Goal: Task Accomplishment & Management: Manage account settings

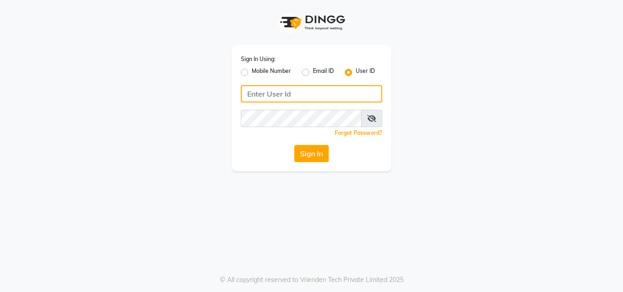
type input "9167548266"
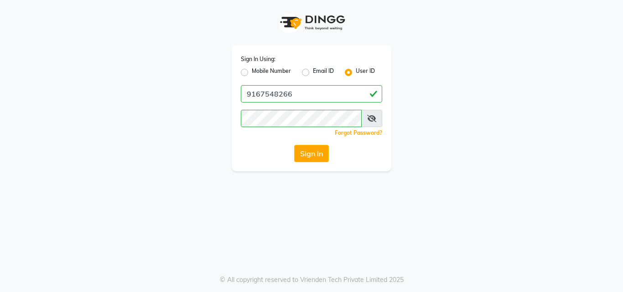
drag, startPoint x: 244, startPoint y: 72, endPoint x: 247, endPoint y: 77, distance: 5.6
click at [252, 73] on label "Mobile Number" at bounding box center [271, 72] width 39 height 11
click at [252, 73] on input "Mobile Number" at bounding box center [255, 70] width 6 height 6
radio input "true"
radio input "false"
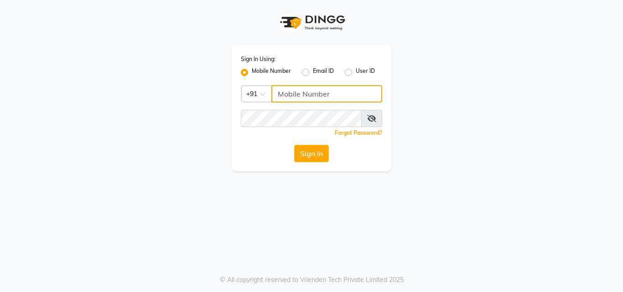
click at [295, 98] on input "Username" at bounding box center [326, 93] width 111 height 17
type input "9167548266"
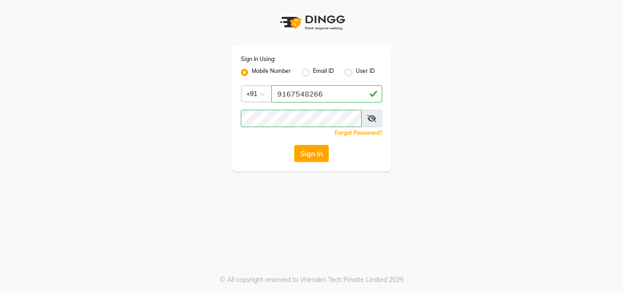
drag, startPoint x: 458, startPoint y: 112, endPoint x: 446, endPoint y: 117, distance: 12.7
click at [453, 115] on div "Sign In Using: Mobile Number Email ID User ID Country Code × [PHONE_NUMBER] Rem…" at bounding box center [312, 86] width 520 height 172
click at [317, 156] on button "Sign In" at bounding box center [311, 153] width 35 height 17
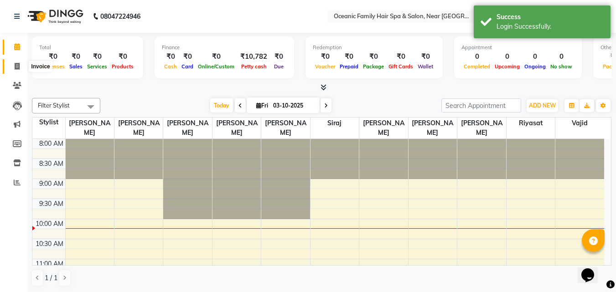
click at [15, 64] on icon at bounding box center [17, 66] width 5 height 7
select select "4366"
select select "service"
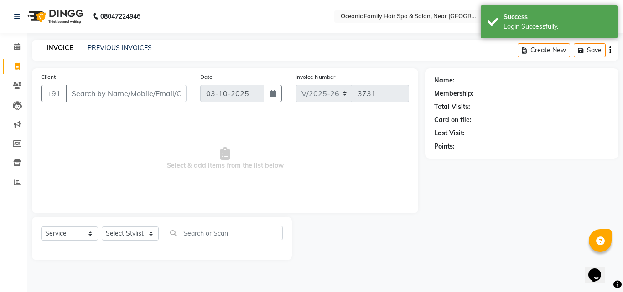
click at [92, 92] on input "Client" at bounding box center [126, 93] width 121 height 17
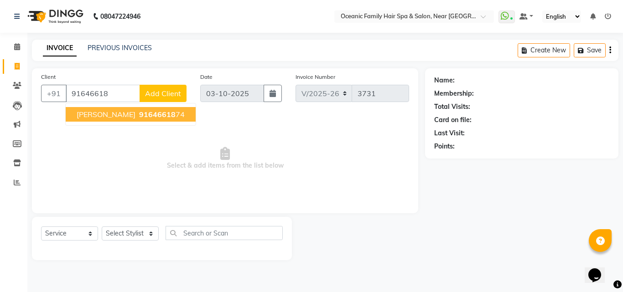
click at [139, 114] on span "91646618" at bounding box center [157, 114] width 37 height 9
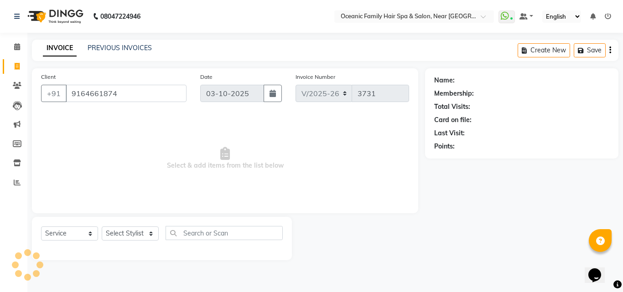
type input "9164661874"
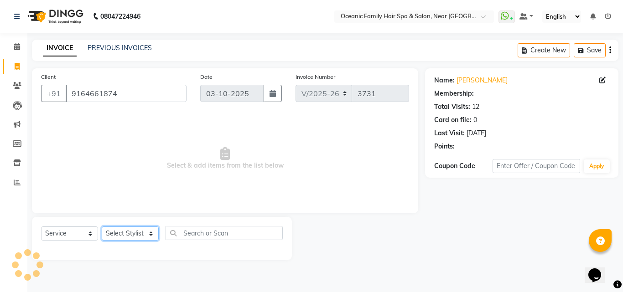
drag, startPoint x: 129, startPoint y: 234, endPoint x: 129, endPoint y: 227, distance: 6.4
click at [129, 234] on select "Select Stylist [PERSON_NAME] [PERSON_NAME] [PERSON_NAME] Riyasat [PERSON_NAME] …" at bounding box center [130, 234] width 57 height 14
select select "1: Object"
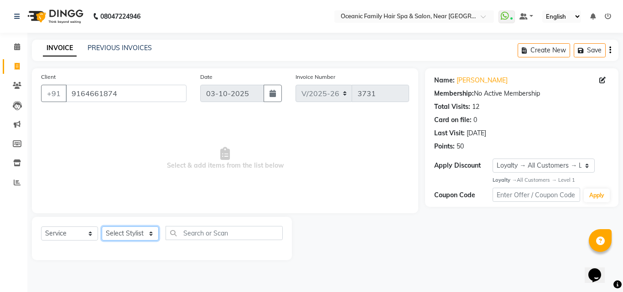
select select "23960"
click at [102, 227] on select "Select Stylist [PERSON_NAME] [PERSON_NAME] [PERSON_NAME] Riyasat [PERSON_NAME] …" at bounding box center [130, 234] width 57 height 14
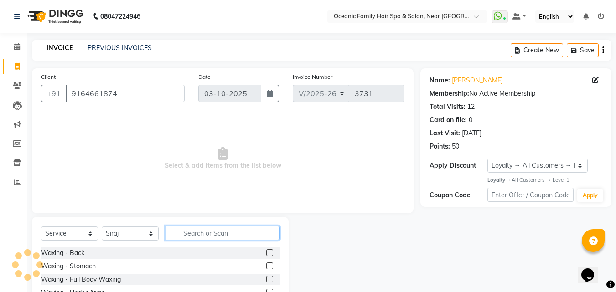
click at [237, 236] on input "text" at bounding box center [223, 233] width 114 height 14
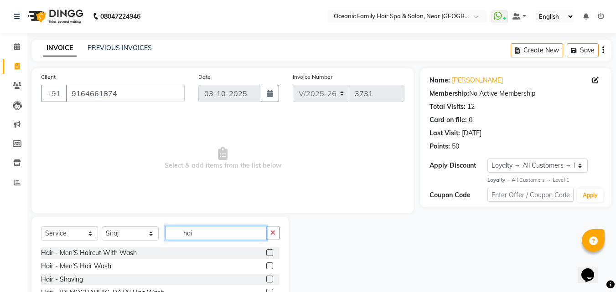
type input "hai"
click at [266, 250] on label at bounding box center [269, 253] width 7 height 7
click at [266, 250] on input "checkbox" at bounding box center [269, 253] width 6 height 6
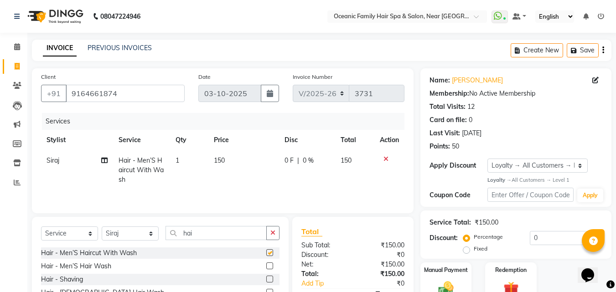
checkbox input "false"
click at [266, 279] on label at bounding box center [269, 279] width 7 height 7
click at [266, 279] on input "checkbox" at bounding box center [269, 280] width 6 height 6
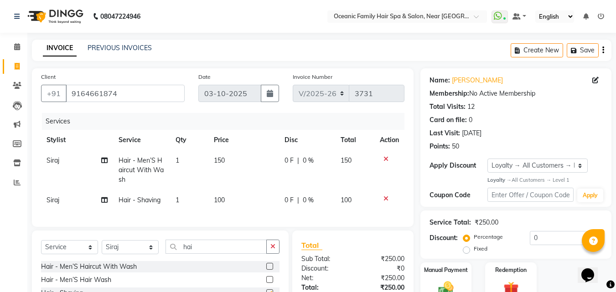
checkbox input "false"
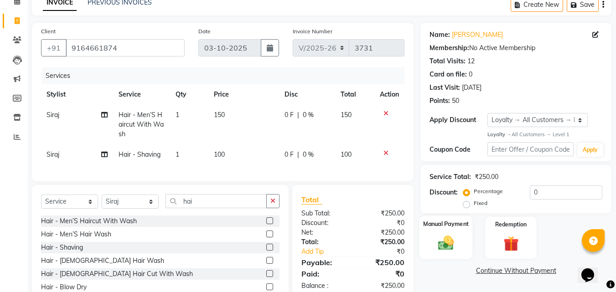
click at [443, 244] on img at bounding box center [446, 244] width 26 height 18
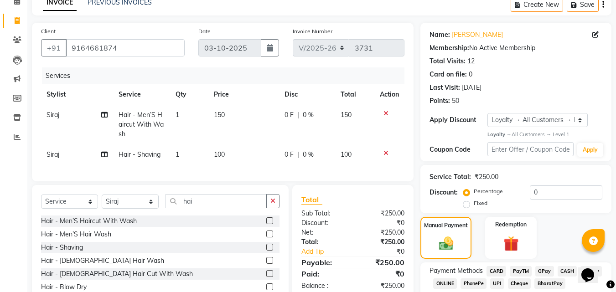
scroll to position [93, 0]
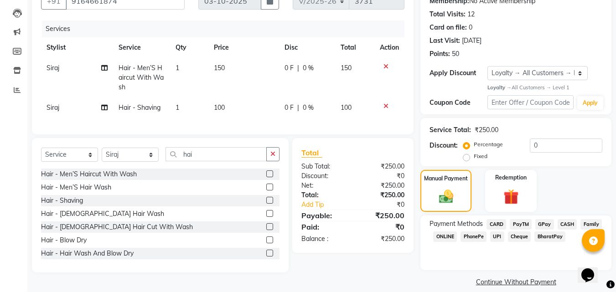
click at [524, 225] on span "PayTM" at bounding box center [521, 224] width 22 height 10
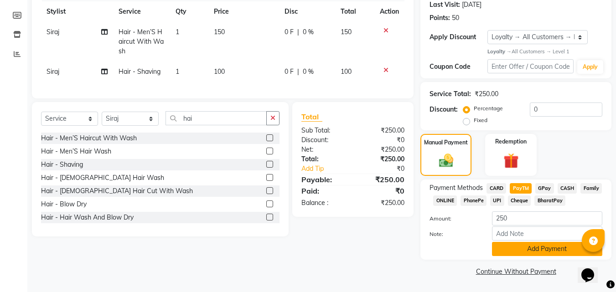
click at [559, 253] on button "Add Payment" at bounding box center [547, 249] width 110 height 14
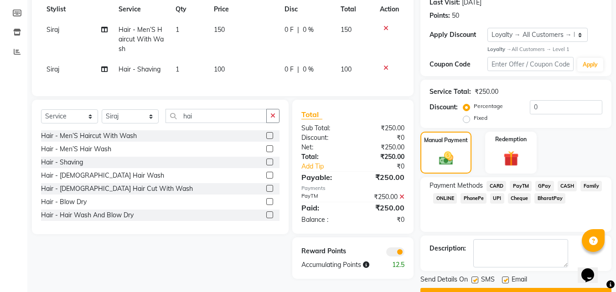
scroll to position [155, 0]
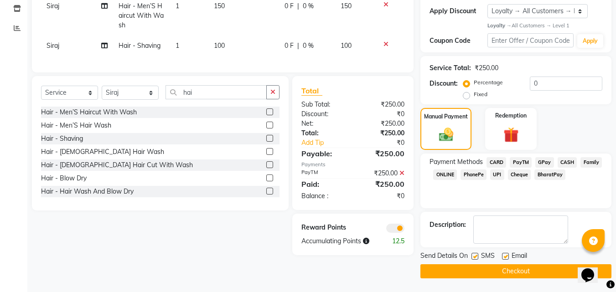
click at [533, 271] on button "Checkout" at bounding box center [516, 272] width 191 height 14
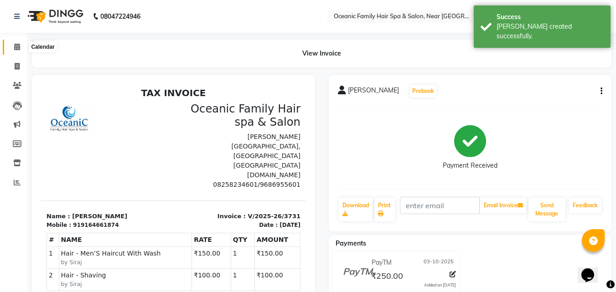
click at [18, 46] on icon at bounding box center [17, 46] width 6 height 7
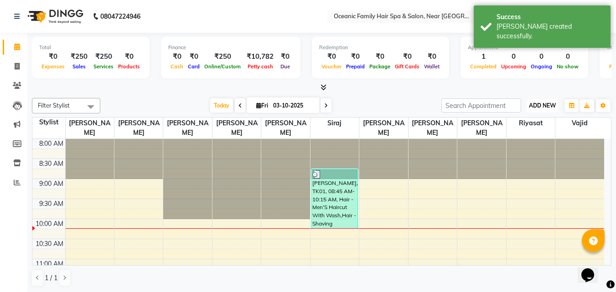
click at [534, 107] on span "ADD NEW" at bounding box center [542, 105] width 27 height 7
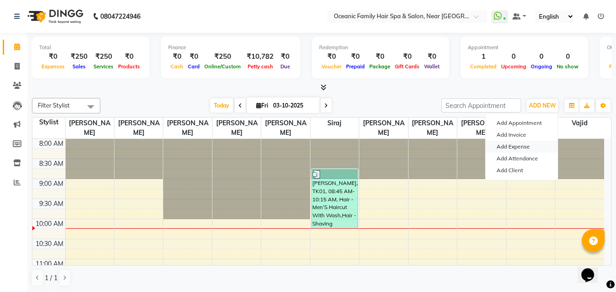
click at [522, 148] on link "Add Expense" at bounding box center [522, 147] width 72 height 12
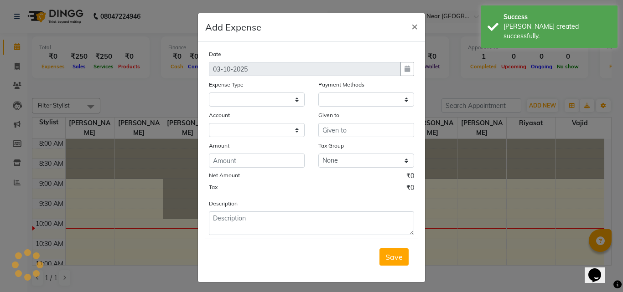
select select
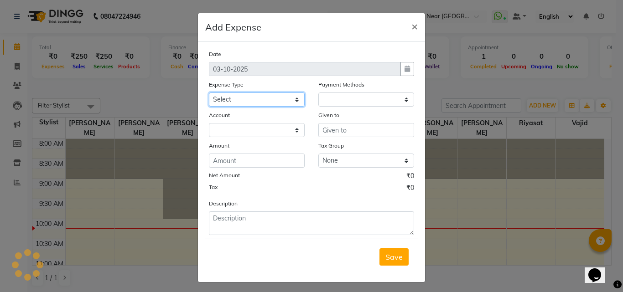
select select "1"
select select "3172"
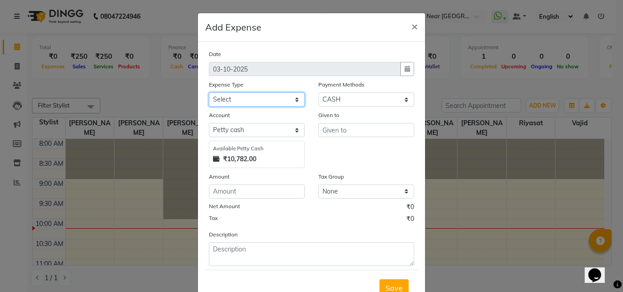
click at [236, 99] on select "Select [PERSON_NAME] [PERSON_NAME] [PERSON_NAME] Bank charges Cash transfer to …" at bounding box center [257, 100] width 96 height 14
select select "5534"
click at [209, 93] on select "Select [PERSON_NAME] [PERSON_NAME] [PERSON_NAME] Bank charges Cash transfer to …" at bounding box center [257, 100] width 96 height 14
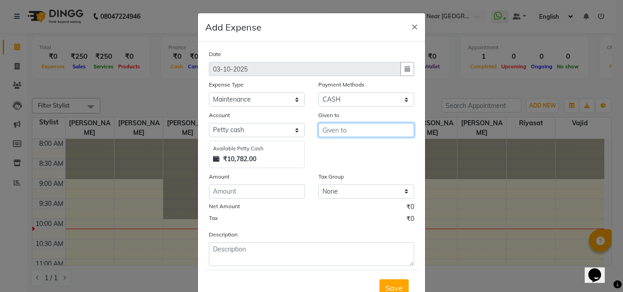
click at [327, 132] on input "text" at bounding box center [366, 130] width 96 height 14
click at [343, 164] on ngb-highlight "Ar un Thakur" at bounding box center [351, 164] width 42 height 9
type input "[PERSON_NAME]"
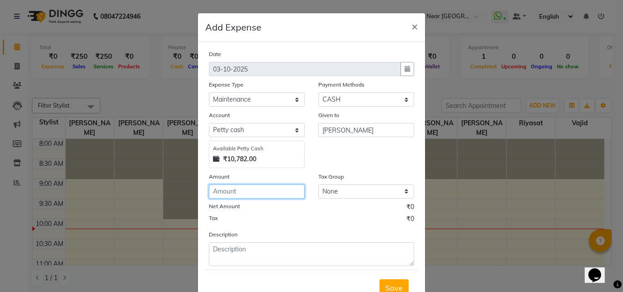
click at [272, 198] on input "number" at bounding box center [257, 192] width 96 height 14
type input "70"
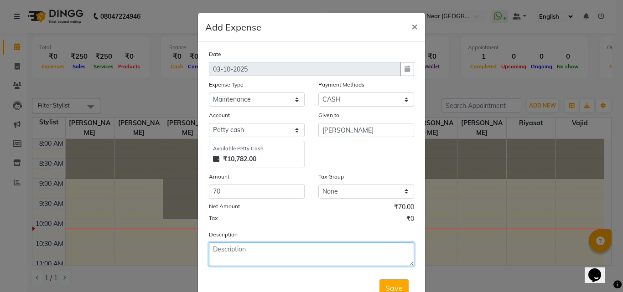
click at [271, 246] on textarea at bounding box center [311, 255] width 205 height 24
type textarea "Flower"
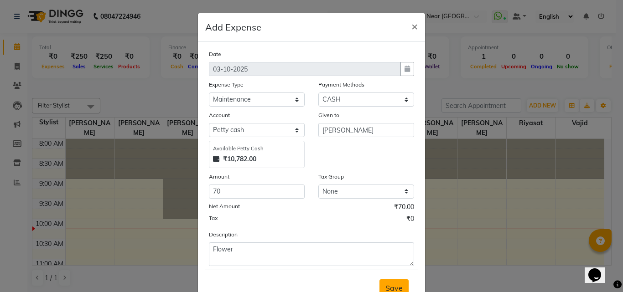
click at [400, 284] on button "Save" at bounding box center [394, 288] width 29 height 17
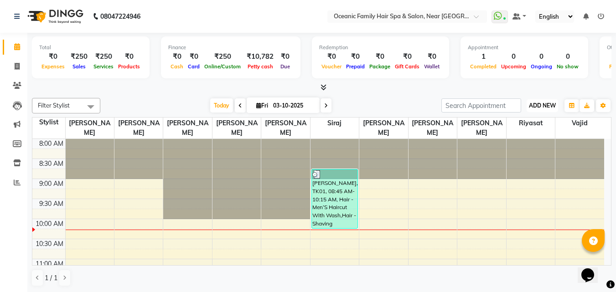
click at [543, 107] on span "ADD NEW" at bounding box center [542, 105] width 27 height 7
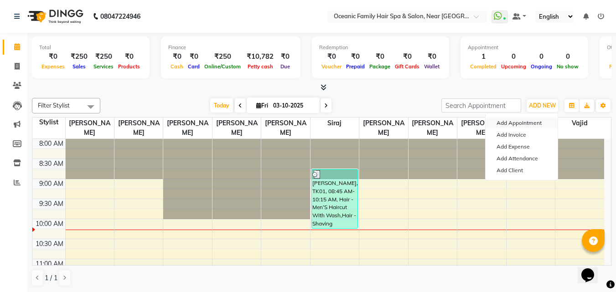
click at [526, 120] on button "Add Appointment" at bounding box center [522, 123] width 72 height 12
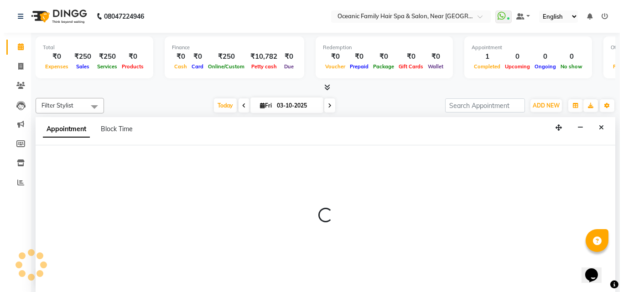
scroll to position [0, 0]
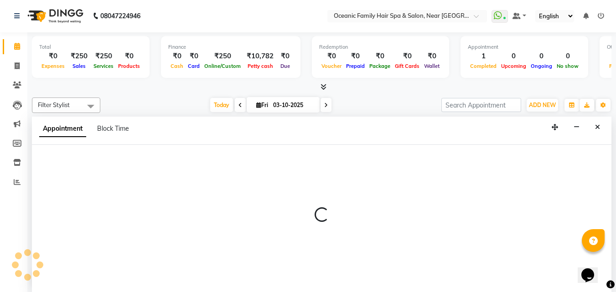
select select "tentative"
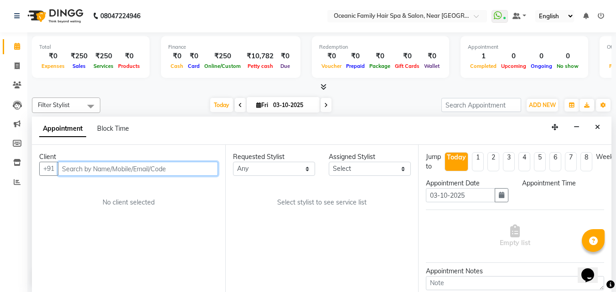
select select "540"
click at [116, 171] on input "text" at bounding box center [138, 169] width 160 height 14
type input "7483591916"
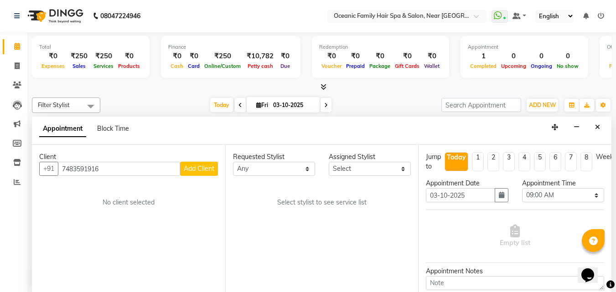
click at [193, 172] on span "Add Client" at bounding box center [199, 169] width 31 height 8
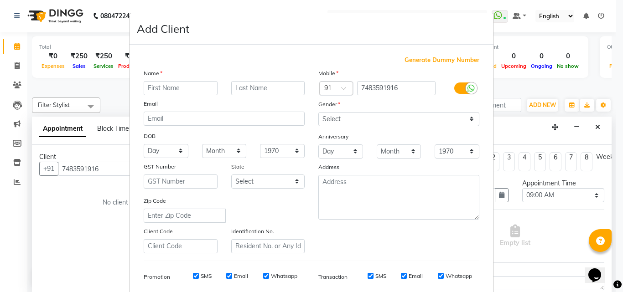
click at [182, 89] on input "text" at bounding box center [181, 88] width 74 height 14
type input "[PERSON_NAME]"
click at [353, 120] on select "Select [DEMOGRAPHIC_DATA] [DEMOGRAPHIC_DATA] Other Prefer Not To Say" at bounding box center [398, 119] width 161 height 14
select select "[DEMOGRAPHIC_DATA]"
click at [318, 112] on select "Select [DEMOGRAPHIC_DATA] [DEMOGRAPHIC_DATA] Other Prefer Not To Say" at bounding box center [398, 119] width 161 height 14
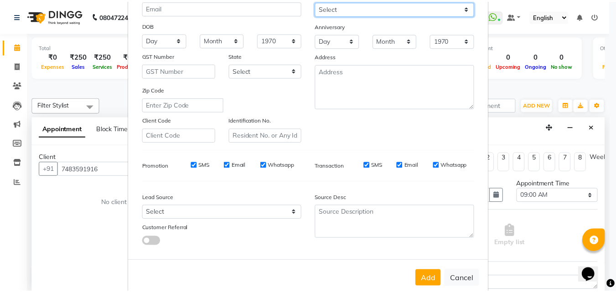
scroll to position [129, 0]
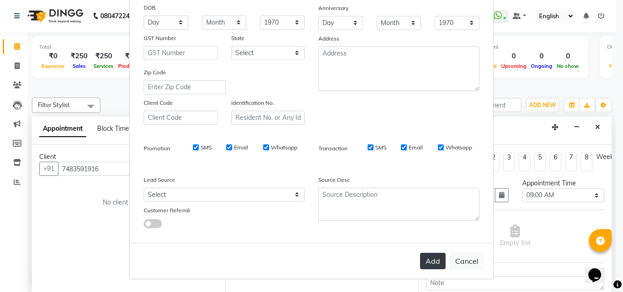
click at [435, 265] on button "Add" at bounding box center [433, 261] width 26 height 16
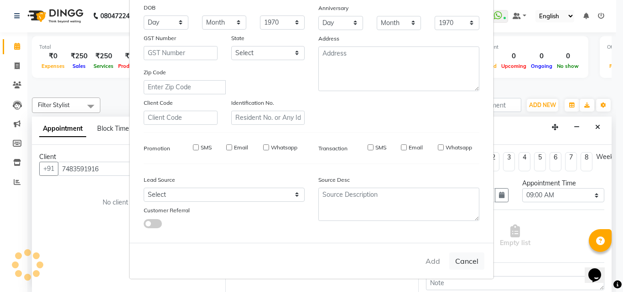
select select
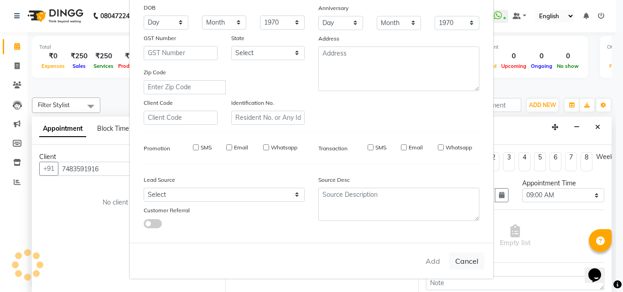
select select
checkbox input "false"
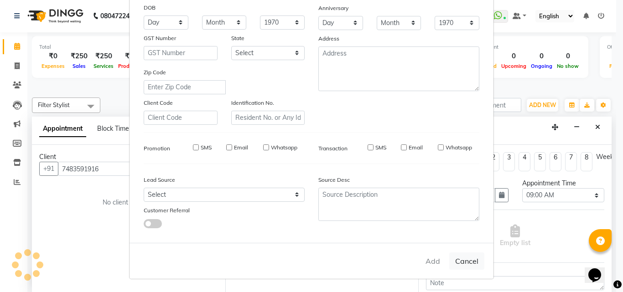
checkbox input "false"
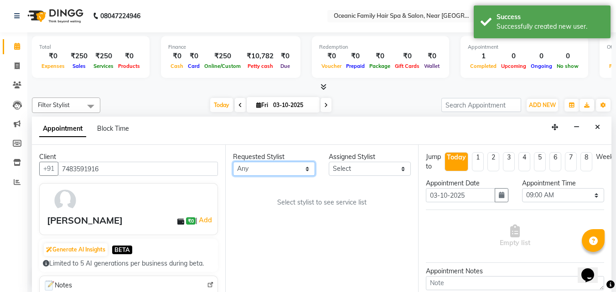
click at [280, 173] on select "Any [PERSON_NAME] [PERSON_NAME] [PERSON_NAME] Riyasat [PERSON_NAME] [PERSON_NAM…" at bounding box center [274, 169] width 82 height 14
select select "23946"
click at [233, 162] on select "Any [PERSON_NAME] [PERSON_NAME] [PERSON_NAME] Riyasat [PERSON_NAME] [PERSON_NAM…" at bounding box center [274, 169] width 82 height 14
select select "23946"
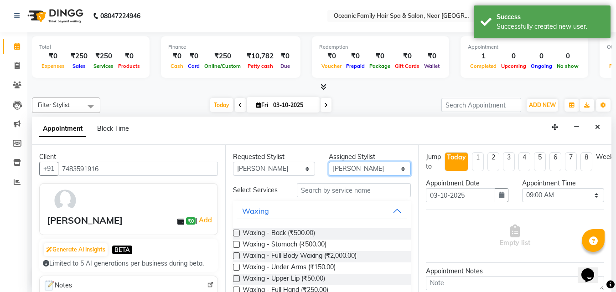
click at [350, 171] on select "Select [PERSON_NAME] [PERSON_NAME] [PERSON_NAME] Riyasat [PERSON_NAME] [PERSON_…" at bounding box center [370, 169] width 82 height 14
click at [263, 174] on select "Any [PERSON_NAME] [PERSON_NAME] [PERSON_NAME] Riyasat [PERSON_NAME] [PERSON_NAM…" at bounding box center [274, 169] width 82 height 14
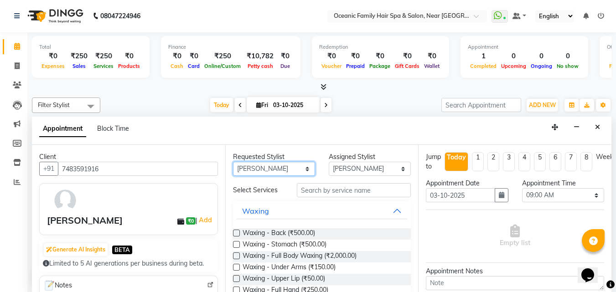
select select "23948"
click at [233, 162] on select "Any [PERSON_NAME] [PERSON_NAME] [PERSON_NAME] Riyasat [PERSON_NAME] [PERSON_NAM…" at bounding box center [274, 169] width 82 height 14
select select "23948"
click at [344, 171] on select "Select [PERSON_NAME] [PERSON_NAME] [PERSON_NAME] Riyasat [PERSON_NAME] [PERSON_…" at bounding box center [370, 169] width 82 height 14
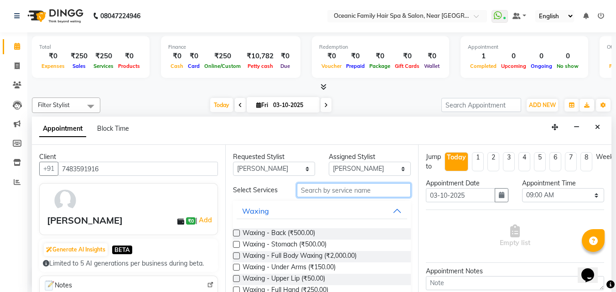
click at [330, 195] on input "text" at bounding box center [354, 190] width 114 height 14
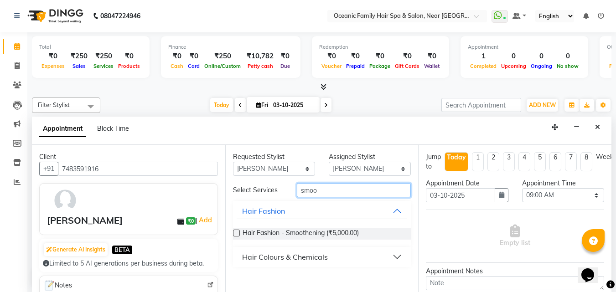
type input "smoo"
click at [237, 234] on label at bounding box center [236, 233] width 7 height 7
click at [237, 234] on input "checkbox" at bounding box center [236, 234] width 6 height 6
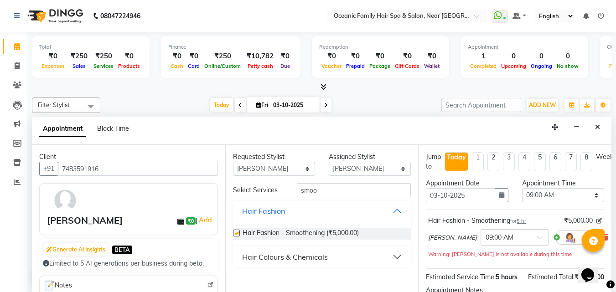
checkbox input "false"
click at [585, 196] on select "Select 09:00 AM 09:15 AM 09:30 AM 09:45 AM 10:00 AM 10:15 AM 10:30 AM 10:45 AM …" at bounding box center [563, 195] width 82 height 14
select select "720"
click at [522, 188] on select "Select 09:00 AM 09:15 AM 09:30 AM 09:45 AM 10:00 AM 10:15 AM 10:30 AM 10:45 AM …" at bounding box center [563, 195] width 82 height 14
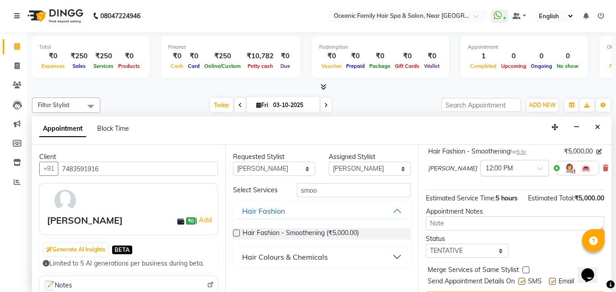
scroll to position [91, 0]
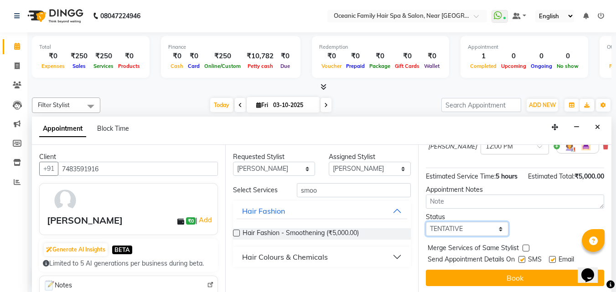
click at [482, 236] on select "Select TENTATIVE CONFIRM CHECK-IN UPCOMING" at bounding box center [467, 229] width 82 height 14
select select "confirm booking"
click at [426, 232] on select "Select TENTATIVE CONFIRM CHECK-IN UPCOMING" at bounding box center [467, 229] width 82 height 14
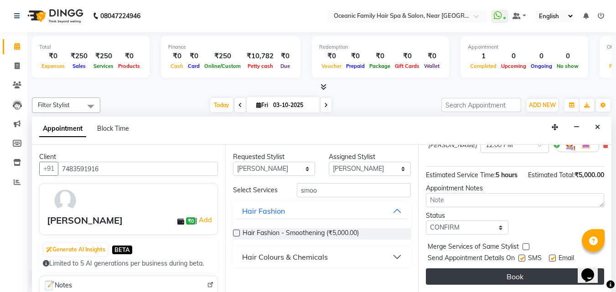
click at [499, 269] on button "Book" at bounding box center [515, 277] width 178 height 16
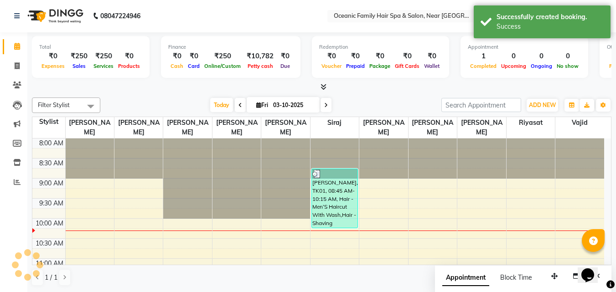
scroll to position [0, 0]
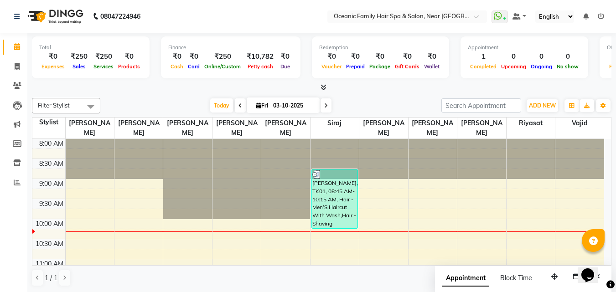
drag, startPoint x: 204, startPoint y: 28, endPoint x: 188, endPoint y: 25, distance: 17.3
click at [188, 25] on nav "08047224946 Select Location × Oceanic Family Hair Spa & Salon, Near [GEOGRAPHIC…" at bounding box center [308, 16] width 616 height 33
click at [188, 22] on nav "08047224946 Select Location × Oceanic Family Hair Spa & Salon, Near [GEOGRAPHIC…" at bounding box center [308, 16] width 616 height 33
click at [16, 66] on icon at bounding box center [17, 66] width 5 height 7
select select "service"
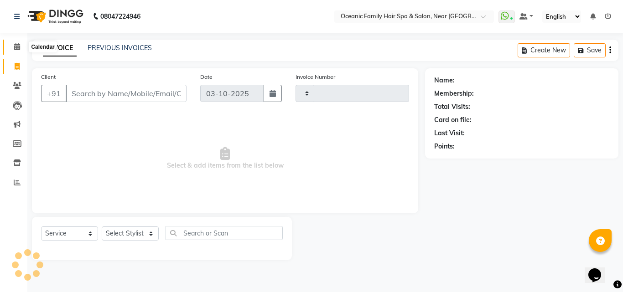
type input "3732"
select select "4366"
click at [19, 45] on icon at bounding box center [17, 46] width 6 height 7
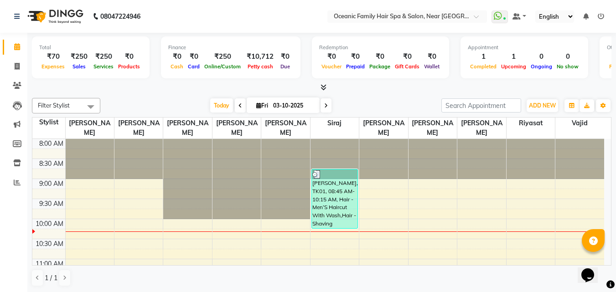
click at [238, 17] on nav "08047224946 Select Location × Oceanic Family Hair Spa & Salon, Near [GEOGRAPHIC…" at bounding box center [308, 16] width 616 height 33
click at [14, 183] on icon at bounding box center [17, 182] width 7 height 7
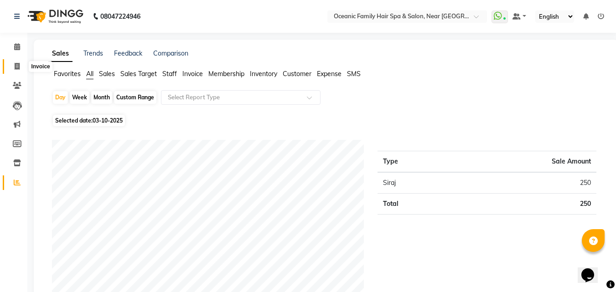
click at [18, 68] on icon at bounding box center [17, 66] width 5 height 7
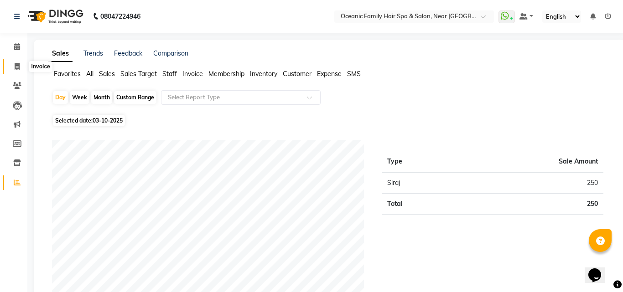
select select "4366"
select select "service"
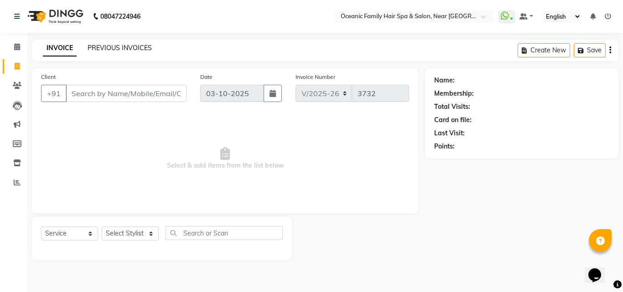
click at [115, 44] on link "PREVIOUS INVOICES" at bounding box center [120, 48] width 64 height 8
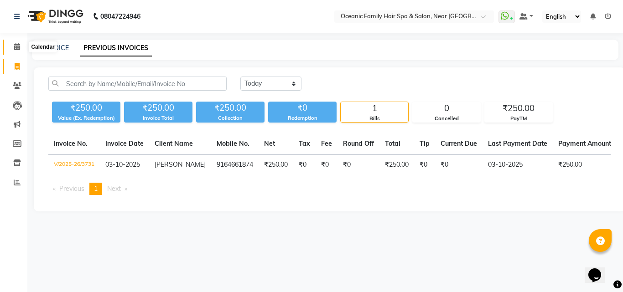
click at [19, 45] on icon at bounding box center [17, 46] width 6 height 7
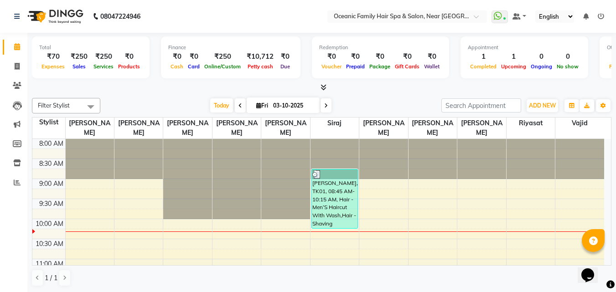
click at [323, 88] on icon at bounding box center [324, 87] width 6 height 7
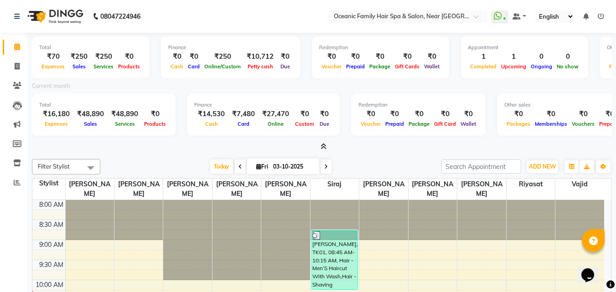
click at [325, 144] on icon at bounding box center [324, 146] width 6 height 7
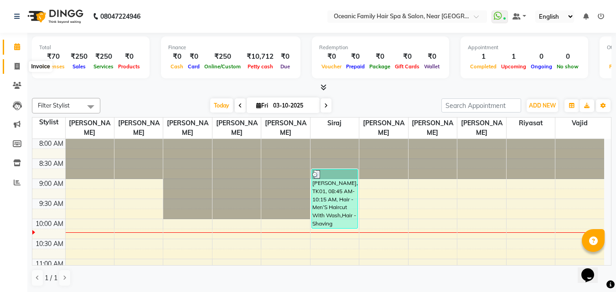
click at [19, 63] on icon at bounding box center [17, 66] width 5 height 7
select select "service"
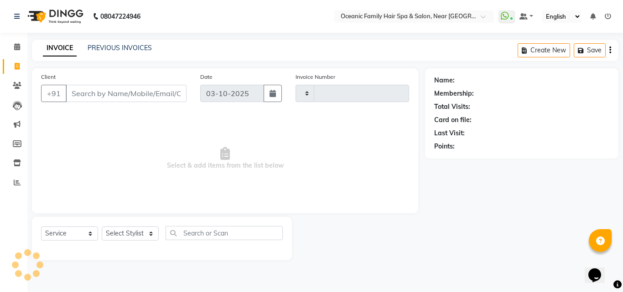
type input "3732"
select select "4366"
